Goal: Information Seeking & Learning: Understand process/instructions

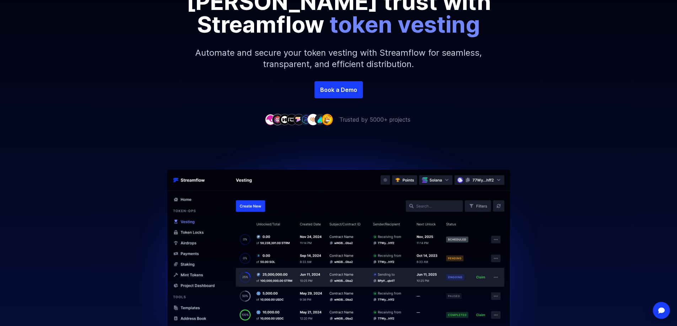
scroll to position [142, 0]
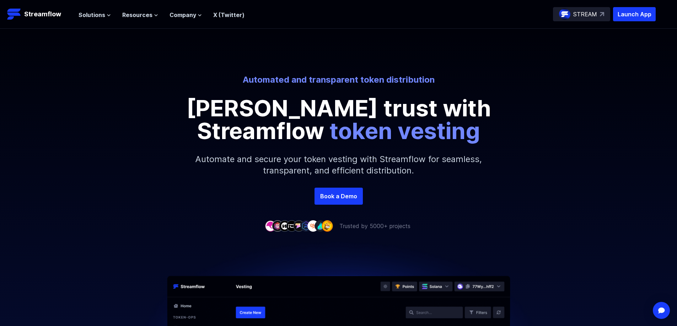
scroll to position [163, 0]
